Goal: Task Accomplishment & Management: Use online tool/utility

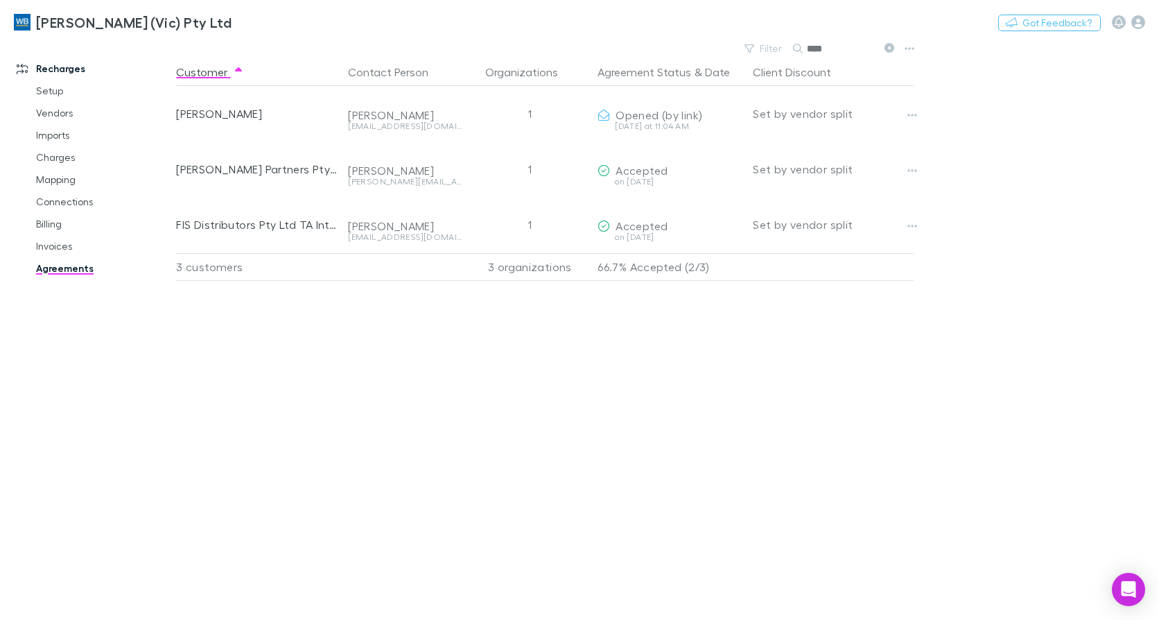
click at [887, 49] on icon at bounding box center [890, 48] width 10 height 10
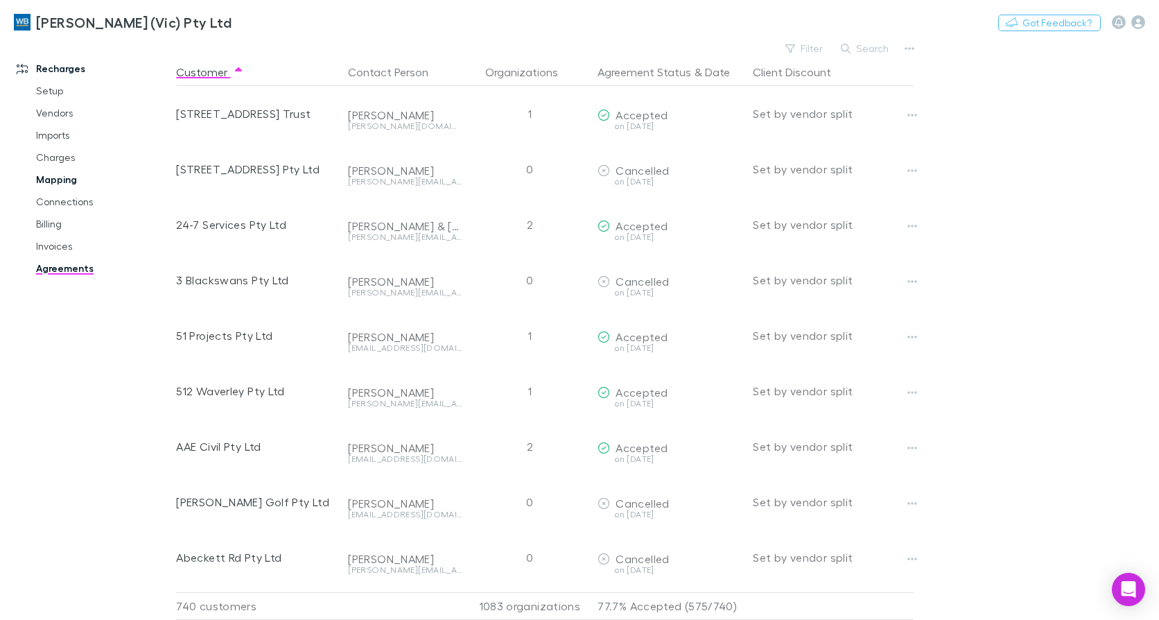
click at [60, 181] on link "Mapping" at bounding box center [103, 179] width 162 height 22
